Goal: Use online tool/utility: Use online tool/utility

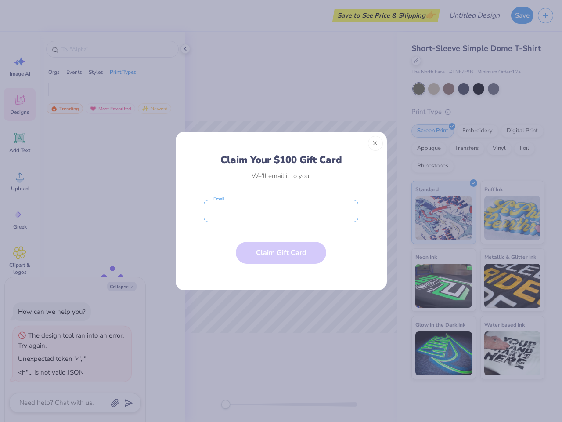
click at [281, 211] on input "email" at bounding box center [281, 211] width 155 height 22
click at [375, 143] on button "Close" at bounding box center [375, 143] width 15 height 15
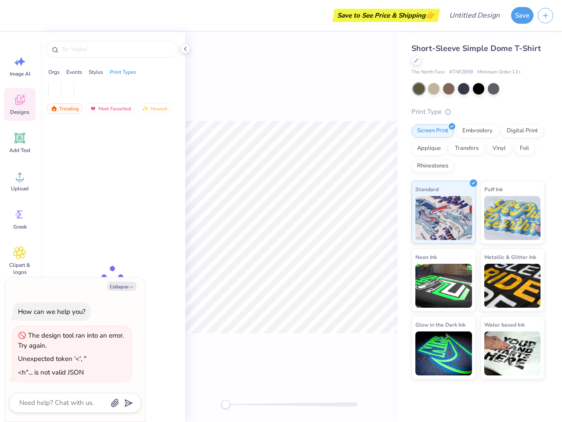
type textarea "x"
